Goal: Navigation & Orientation: Find specific page/section

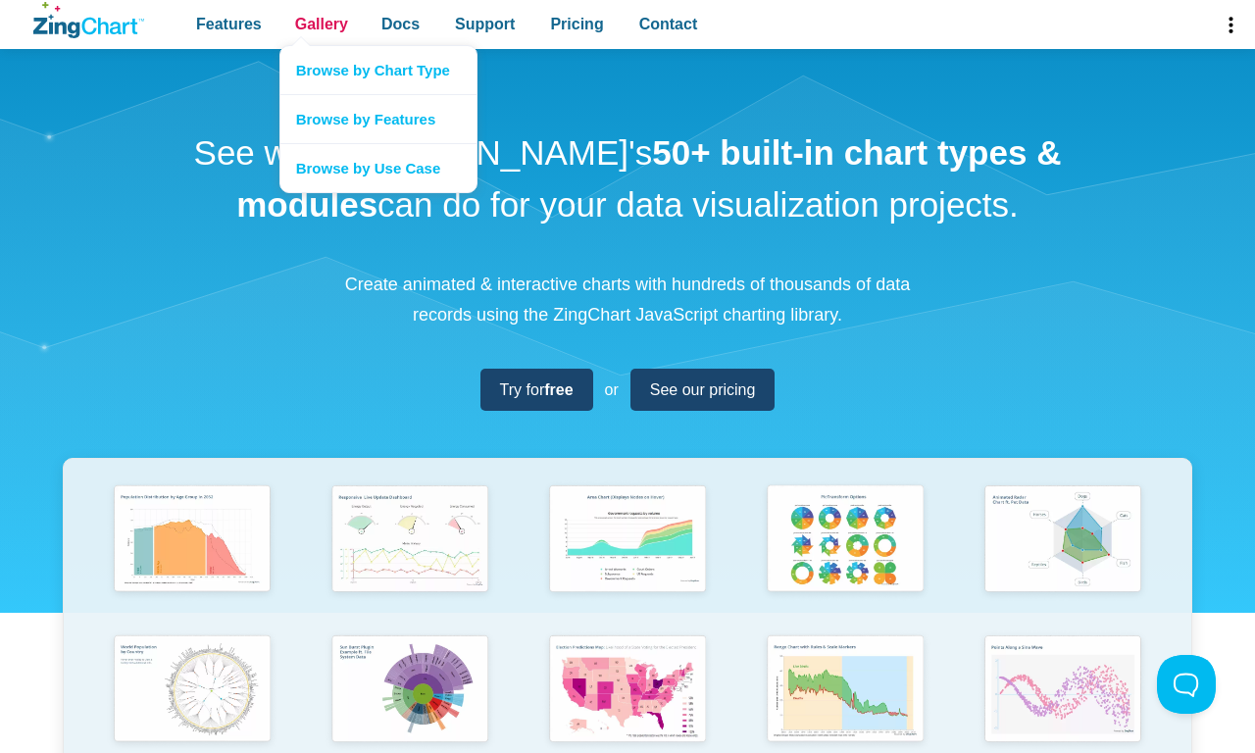
click at [321, 25] on span "Gallery" at bounding box center [321, 24] width 53 height 26
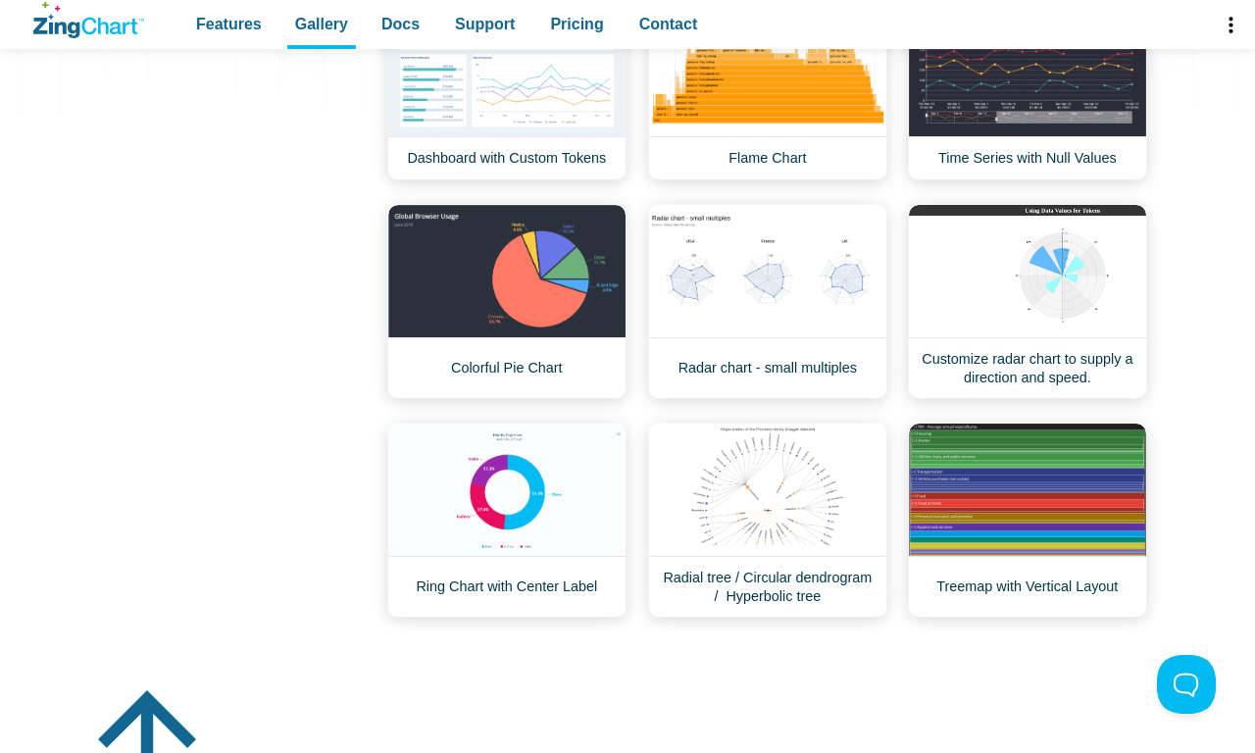
scroll to position [1408, 0]
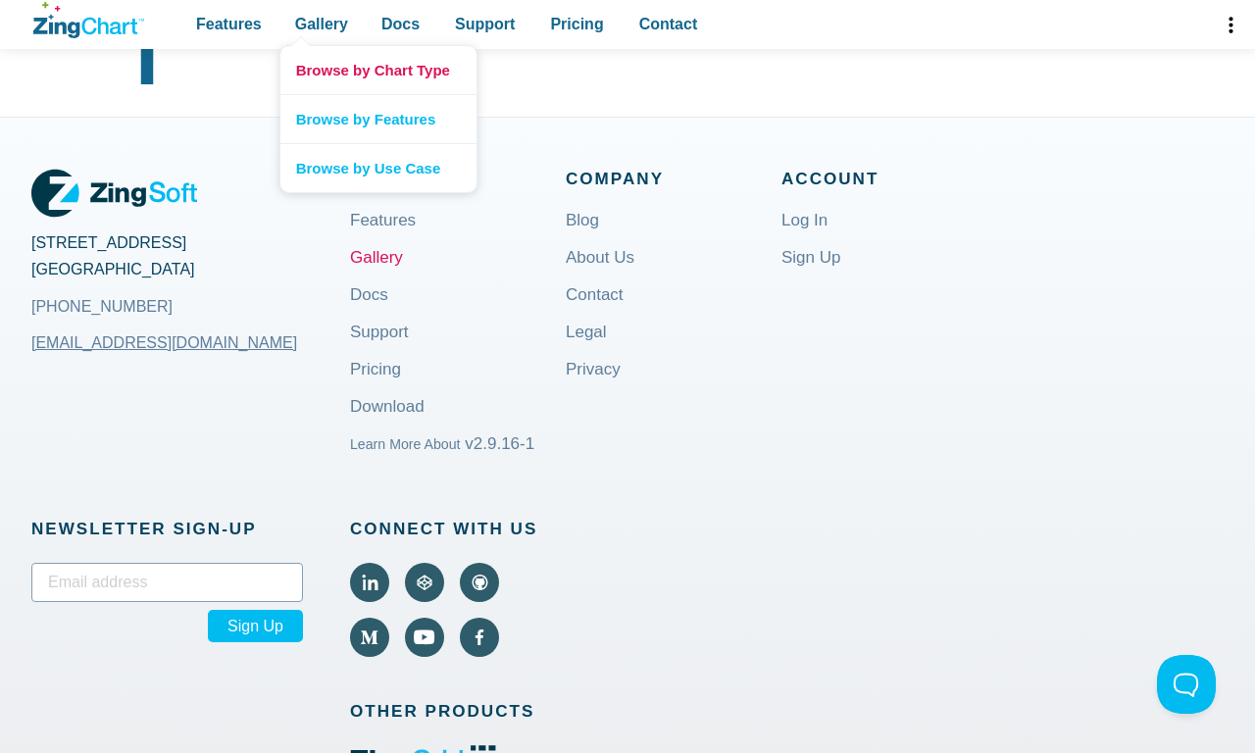
click at [377, 70] on link "Browse by Chart Type" at bounding box center [378, 70] width 196 height 48
